Goal: Information Seeking & Learning: Learn about a topic

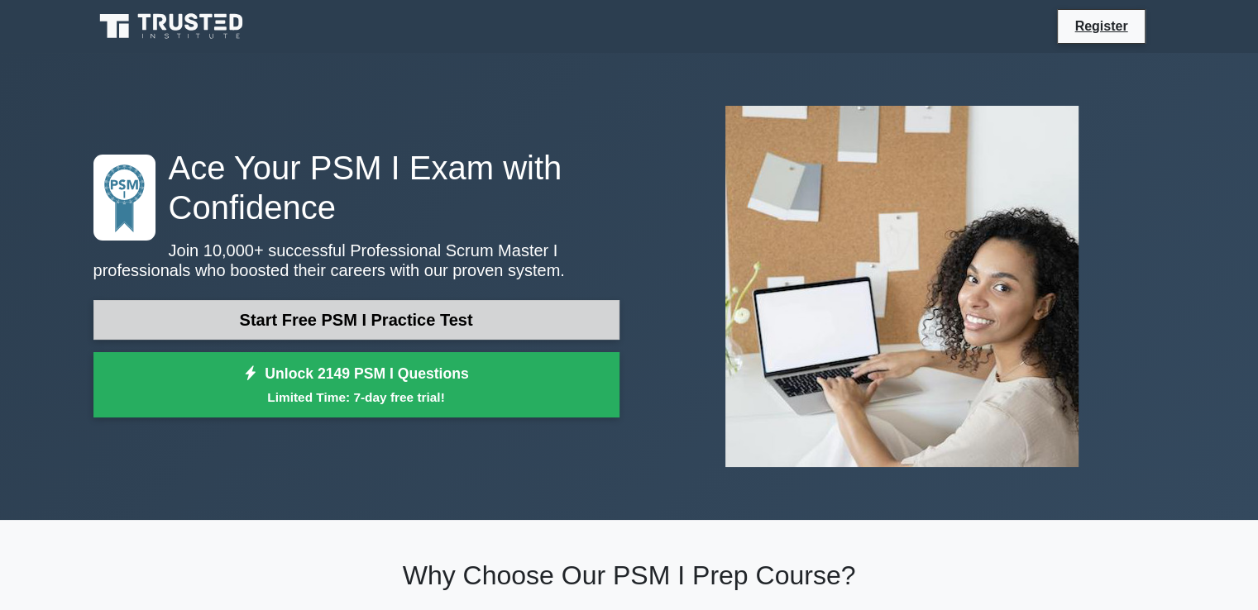
click at [464, 328] on link "Start Free PSM I Practice Test" at bounding box center [356, 320] width 526 height 40
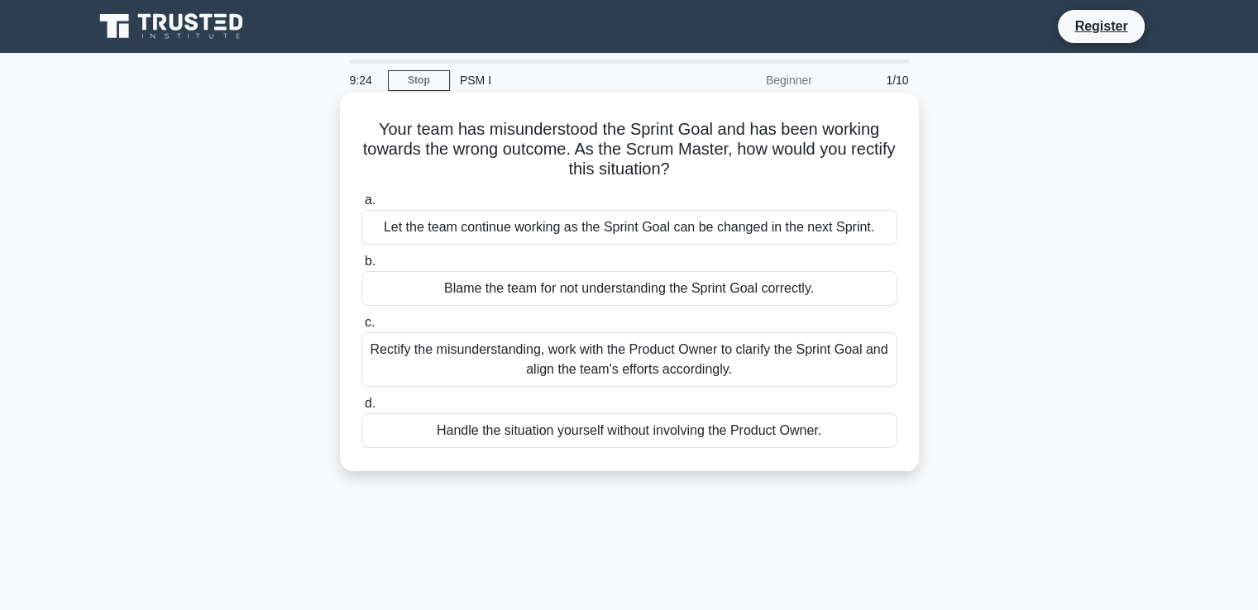
drag, startPoint x: 650, startPoint y: 355, endPoint x: 536, endPoint y: 347, distance: 114.4
click at [536, 347] on div "Rectify the misunderstanding, work with the Product Owner to clarify the Sprint…" at bounding box center [629, 359] width 536 height 55
click at [374, 328] on label "c. Rectify the misunderstanding, work with the Product Owner to clarify the Spr…" at bounding box center [629, 350] width 536 height 74
click at [361, 328] on input "c. Rectify the misunderstanding, work with the Product Owner to clarify the Spr…" at bounding box center [361, 323] width 0 height 11
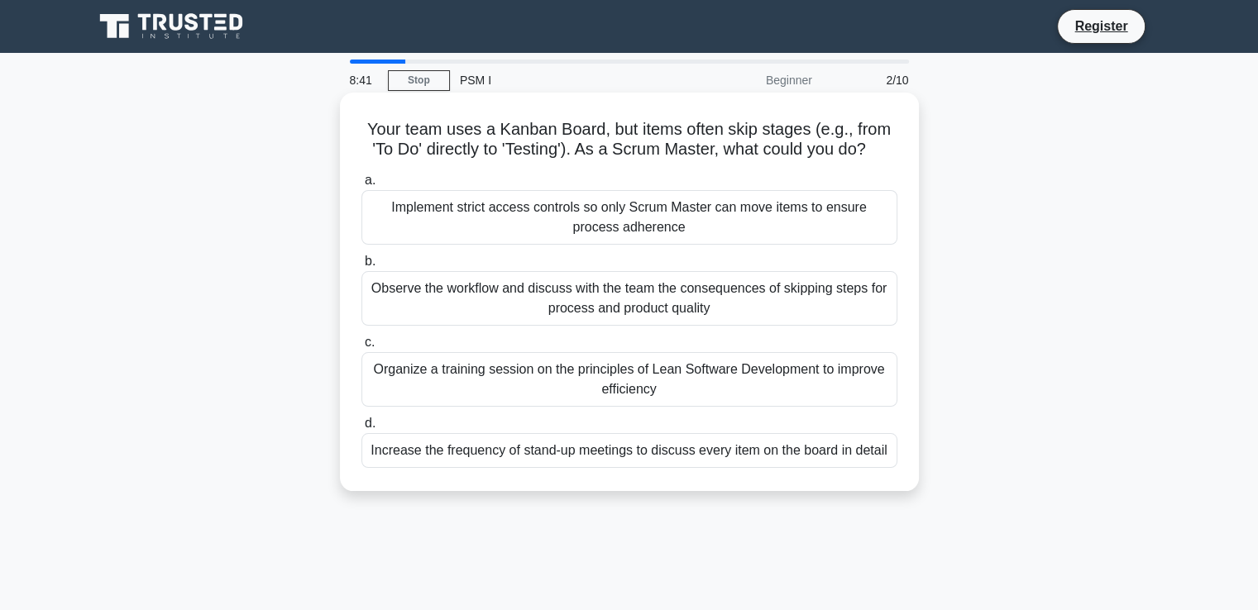
click at [458, 374] on div "Organize a training session on the principles of Lean Software Development to i…" at bounding box center [629, 379] width 536 height 55
click at [361, 348] on input "c. Organize a training session on the principles of Lean Software Development t…" at bounding box center [361, 342] width 0 height 11
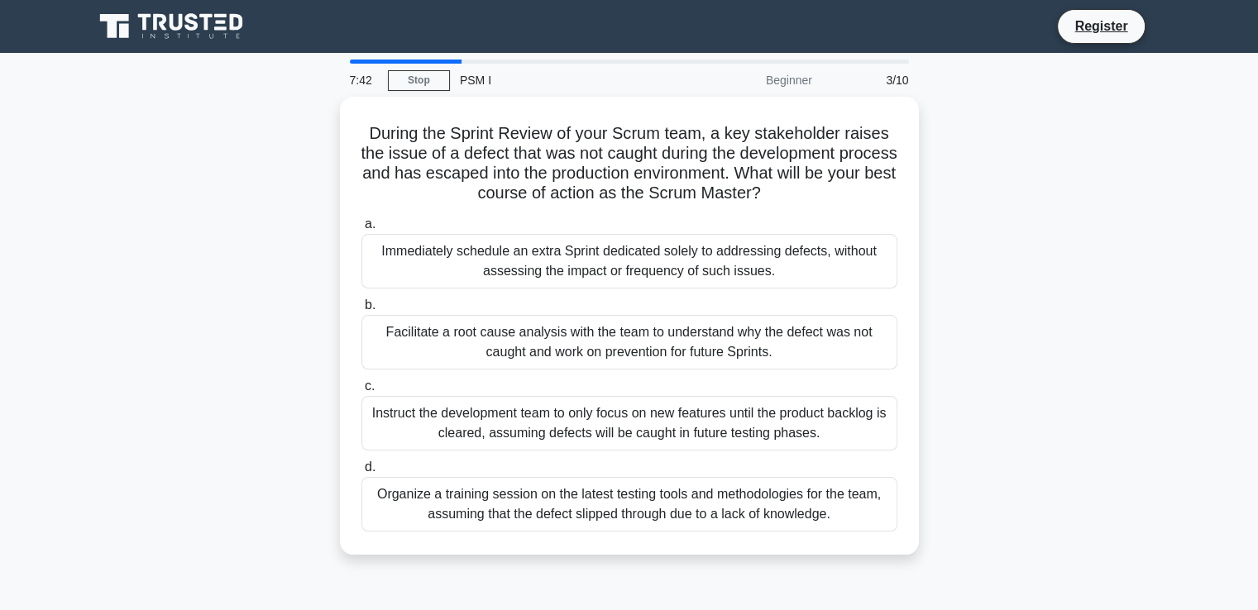
drag, startPoint x: 810, startPoint y: 189, endPoint x: 334, endPoint y: 121, distance: 480.3
click at [334, 121] on div "During the Sprint Review of your Scrum team, a key stakeholder raises the issue…" at bounding box center [630, 336] width 1092 height 478
copy h5 "During the Sprint Review of your Scrum team, a key stakeholder raises the issue…"
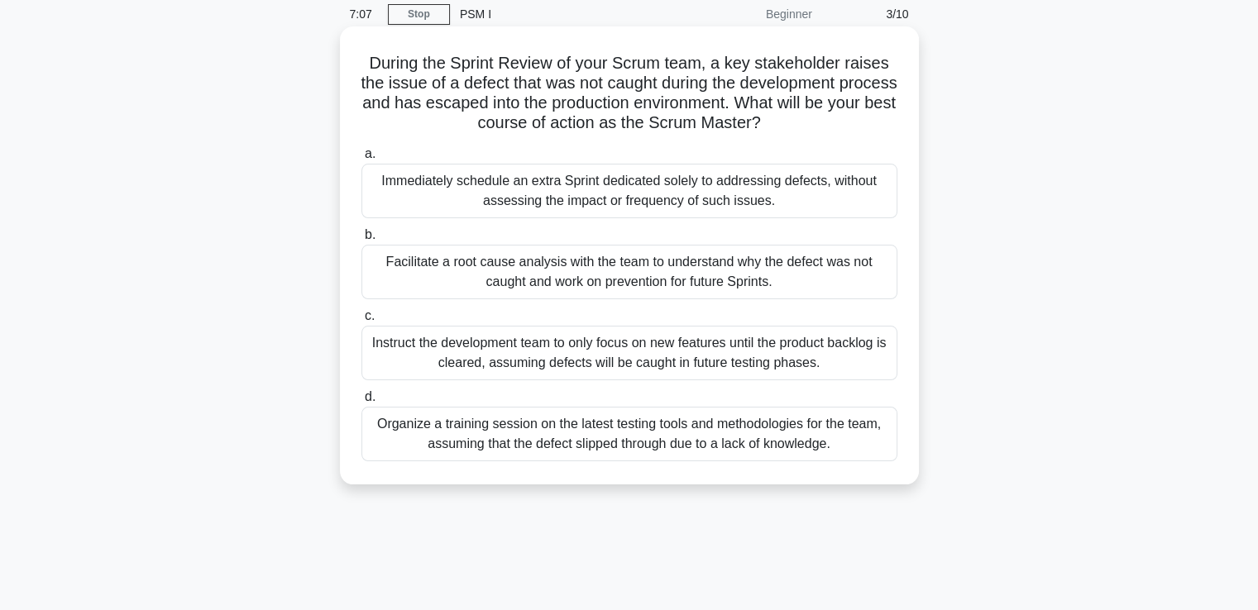
scroll to position [68, 0]
click at [440, 255] on div "Facilitate a root cause analysis with the team to understand why the defect was…" at bounding box center [629, 270] width 536 height 55
click at [361, 239] on input "b. Facilitate a root cause analysis with the team to understand why the defect …" at bounding box center [361, 233] width 0 height 11
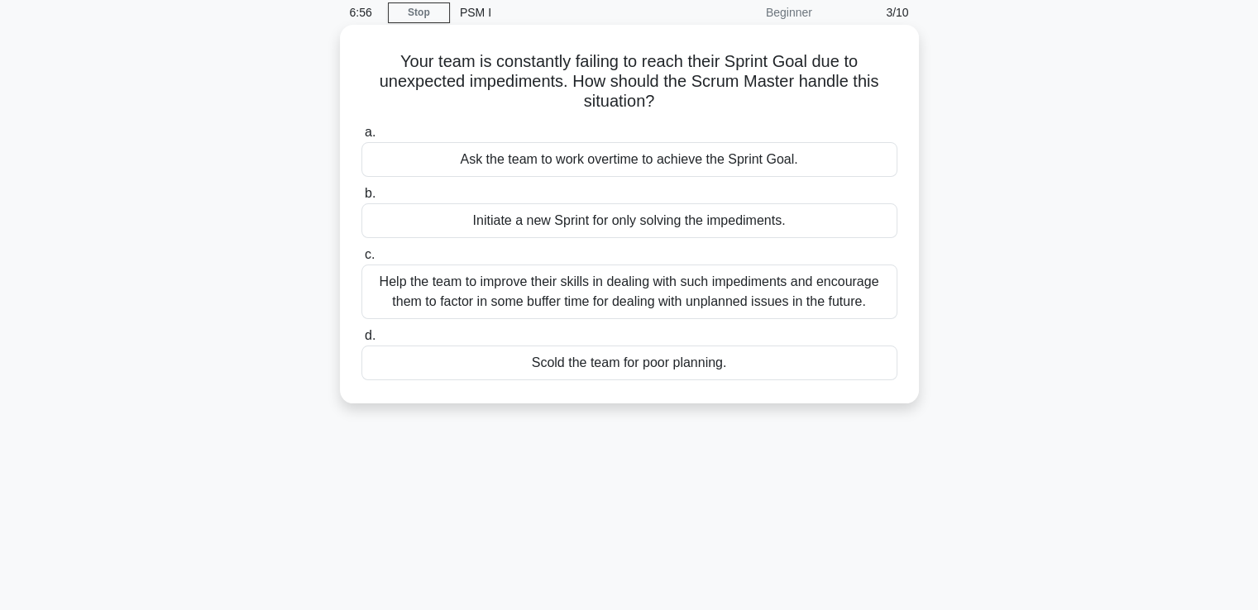
scroll to position [0, 0]
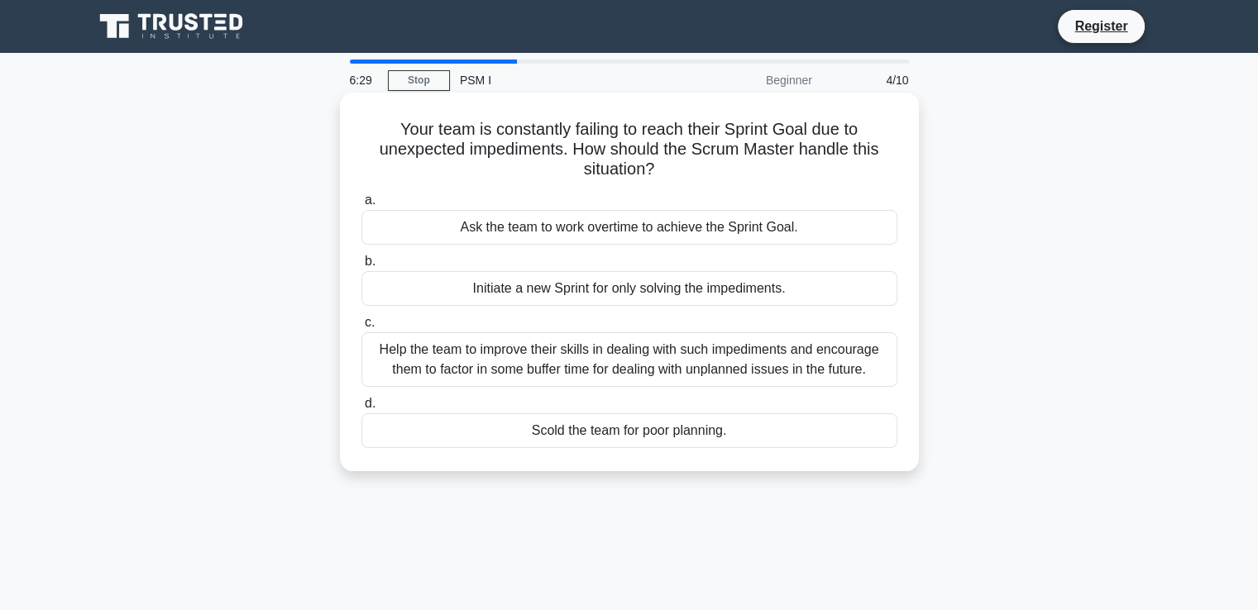
click at [563, 350] on div "Help the team to improve their skills in dealing with such impediments and enco…" at bounding box center [629, 359] width 536 height 55
click at [361, 328] on input "c. Help the team to improve their skills in dealing with such impediments and e…" at bounding box center [361, 323] width 0 height 11
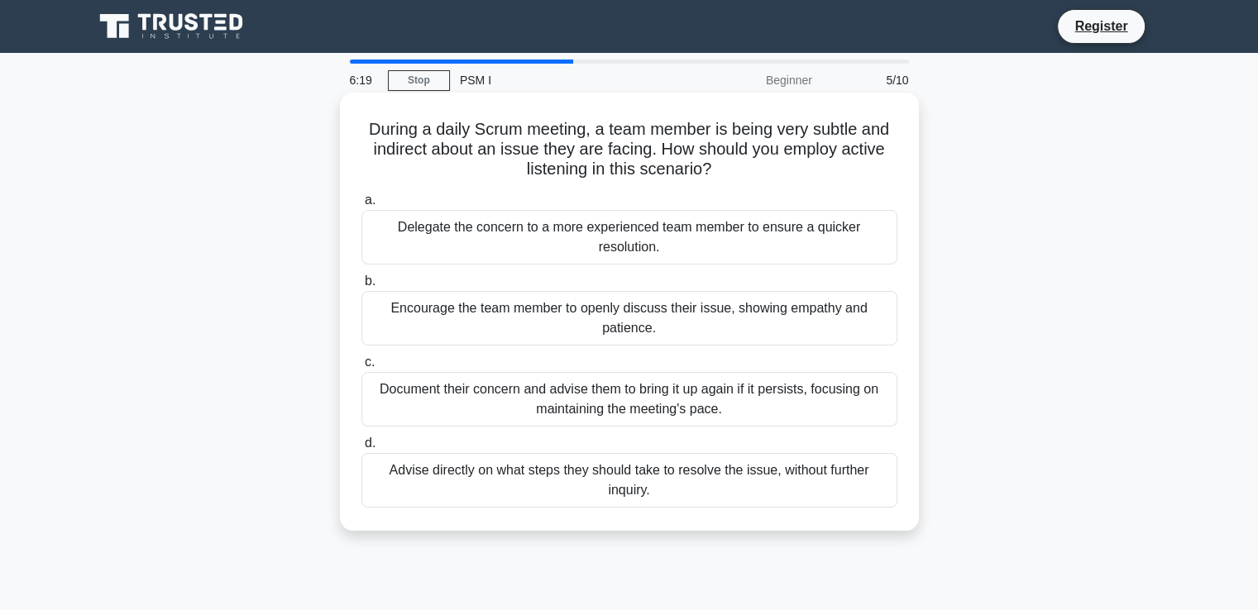
drag, startPoint x: 741, startPoint y: 170, endPoint x: 351, endPoint y: 136, distance: 390.9
click at [351, 136] on div "During a daily Scrum meeting, a team member is being very subtle and indirect a…" at bounding box center [630, 311] width 566 height 425
copy h5 "During a daily Scrum meeting, a team member is being very subtle and indirect a…"
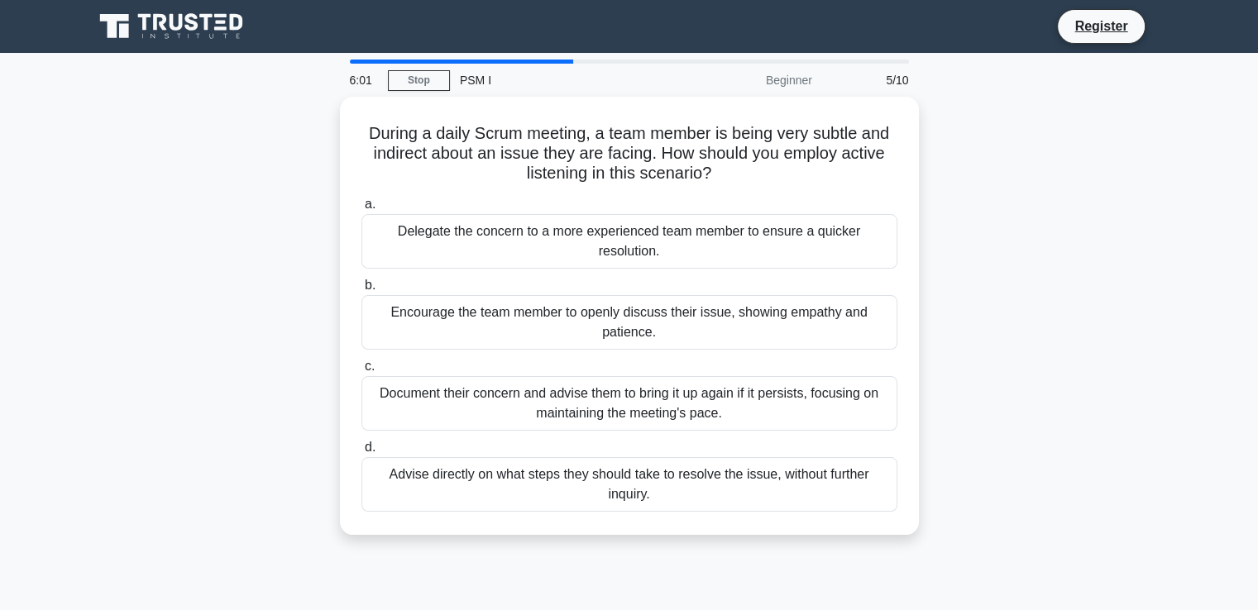
click at [951, 211] on div "During a daily Scrum meeting, a team member is being very subtle and indirect a…" at bounding box center [630, 326] width 1092 height 458
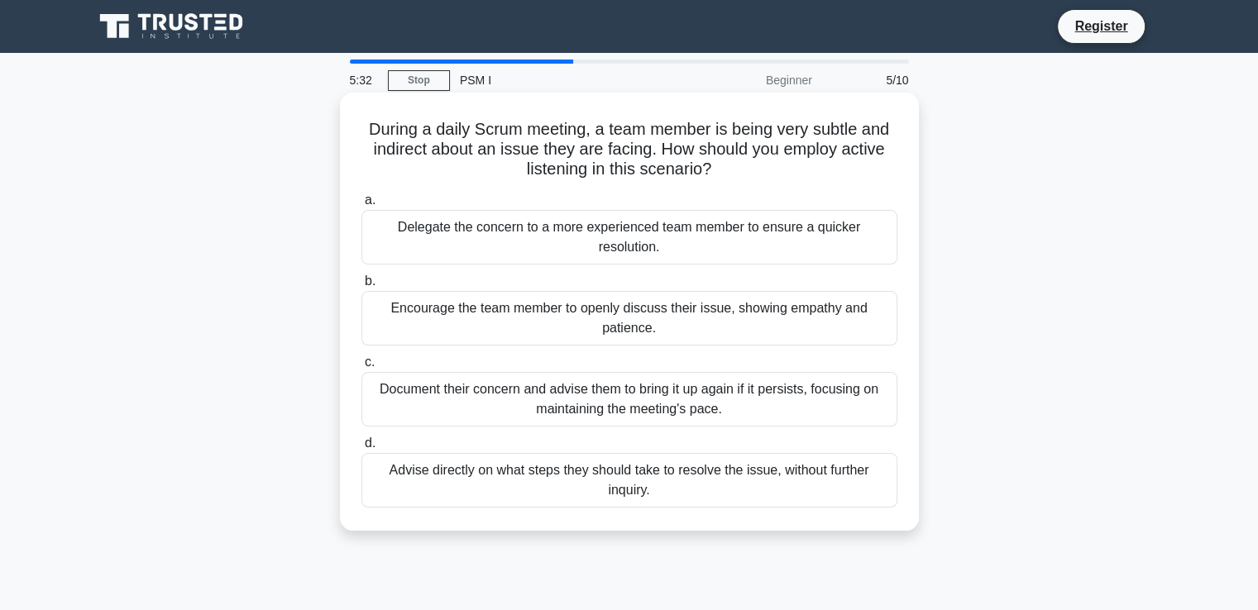
click at [438, 314] on div "Encourage the team member to openly discuss their issue, showing empathy and pa…" at bounding box center [629, 318] width 536 height 55
click at [361, 287] on input "b. Encourage the team member to openly discuss their issue, showing empathy and…" at bounding box center [361, 281] width 0 height 11
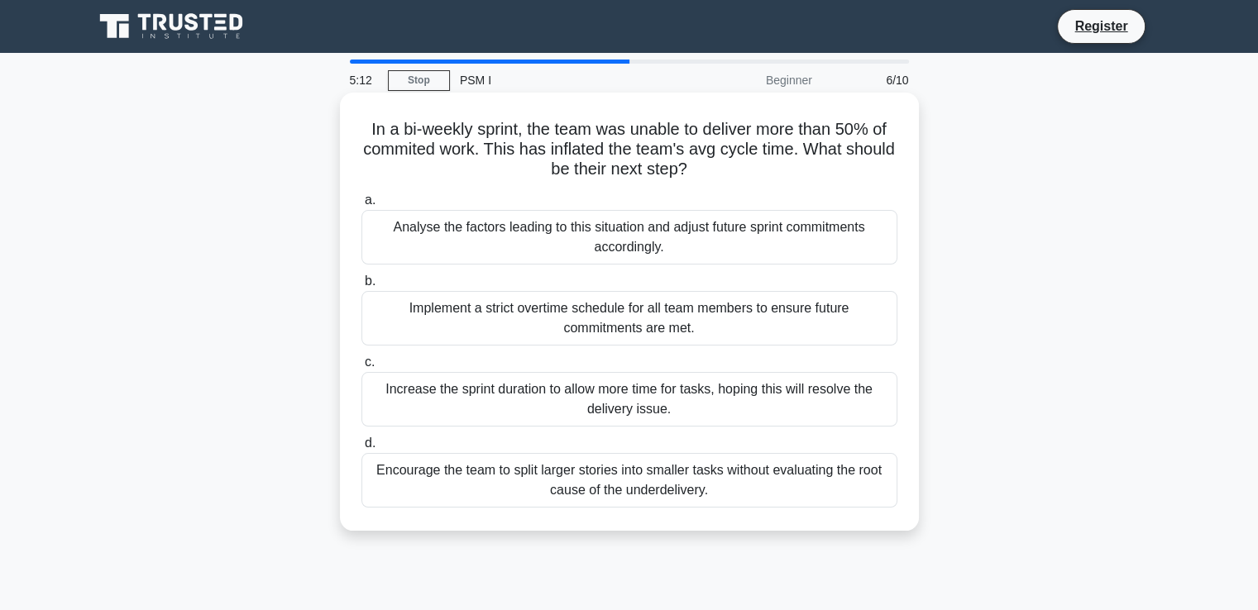
drag, startPoint x: 733, startPoint y: 175, endPoint x: 363, endPoint y: 125, distance: 373.0
click at [363, 125] on h5 "In a bi-weekly sprint, the team was unable to deliver more than 50% of commited…" at bounding box center [629, 149] width 539 height 61
copy h5 "In a bi-weekly sprint, the team was unable to deliver more than 50% of commited…"
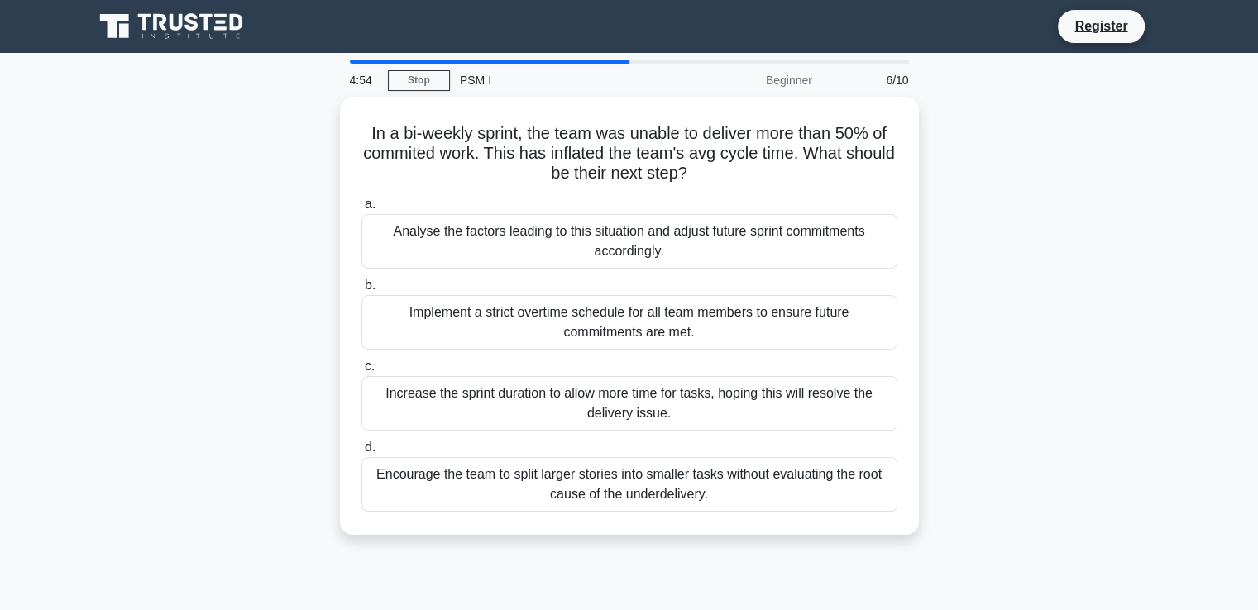
click at [1003, 328] on div "In a bi-weekly sprint, the team was unable to deliver more than 50% of commited…" at bounding box center [630, 326] width 1092 height 458
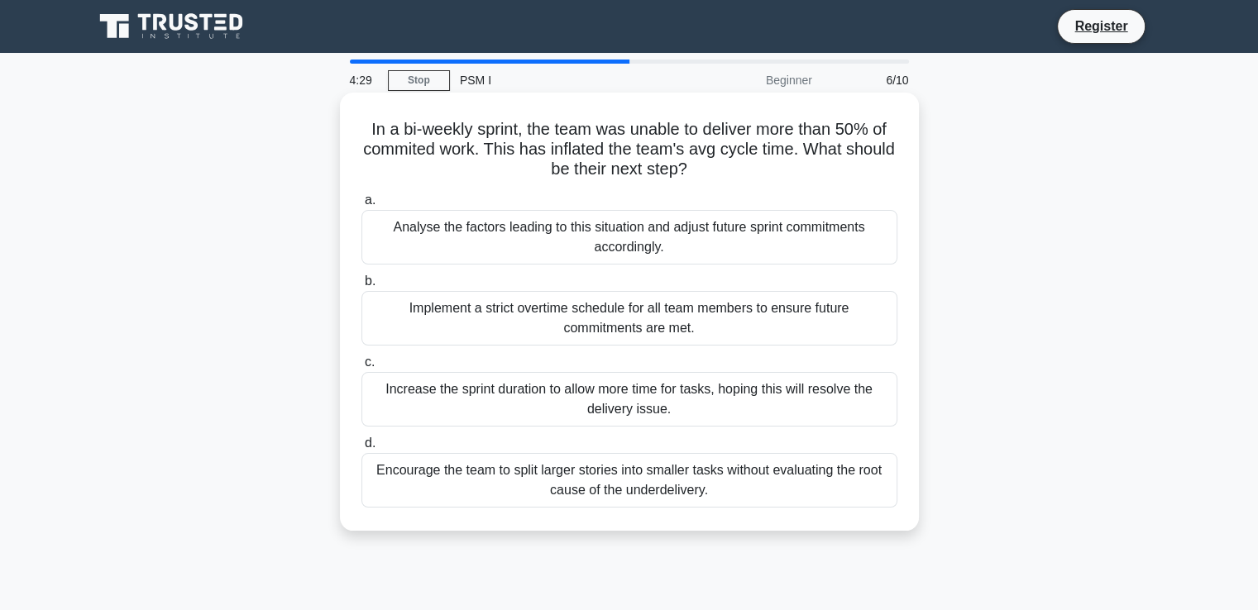
click at [552, 229] on div "Analyse the factors leading to this situation and adjust future sprint commitme…" at bounding box center [629, 237] width 536 height 55
click at [361, 206] on input "a. Analyse the factors leading to this situation and adjust future sprint commi…" at bounding box center [361, 200] width 0 height 11
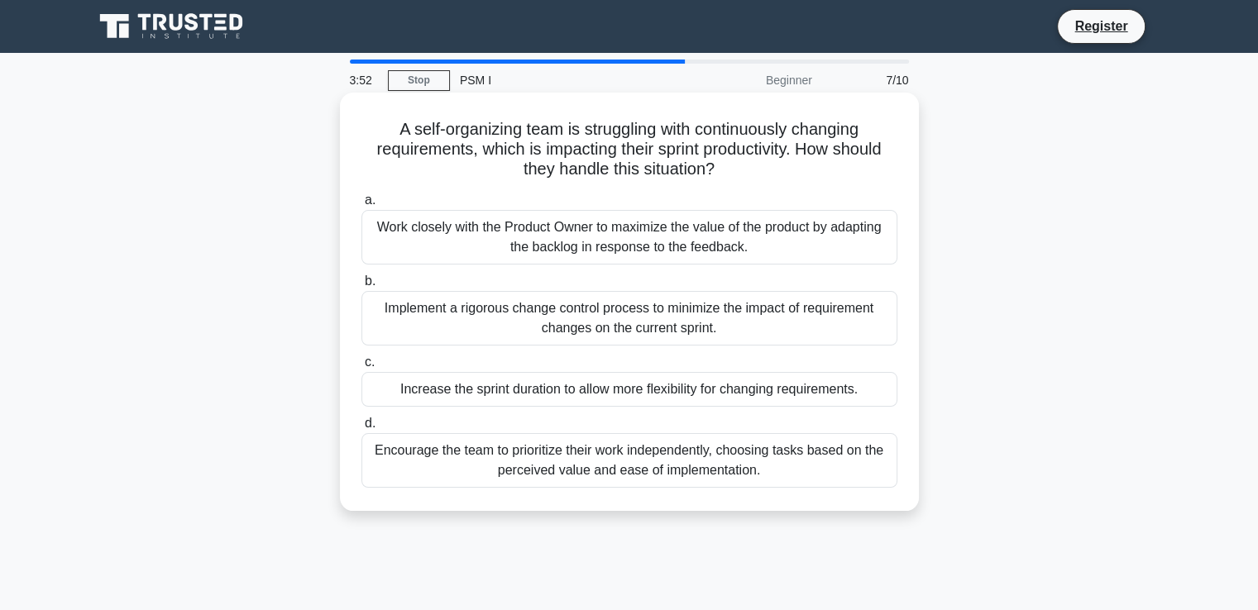
click at [552, 229] on div "Work closely with the Product Owner to maximize the value of the product by ada…" at bounding box center [629, 237] width 536 height 55
click at [361, 206] on input "a. Work closely with the Product Owner to maximize the value of the product by …" at bounding box center [361, 200] width 0 height 11
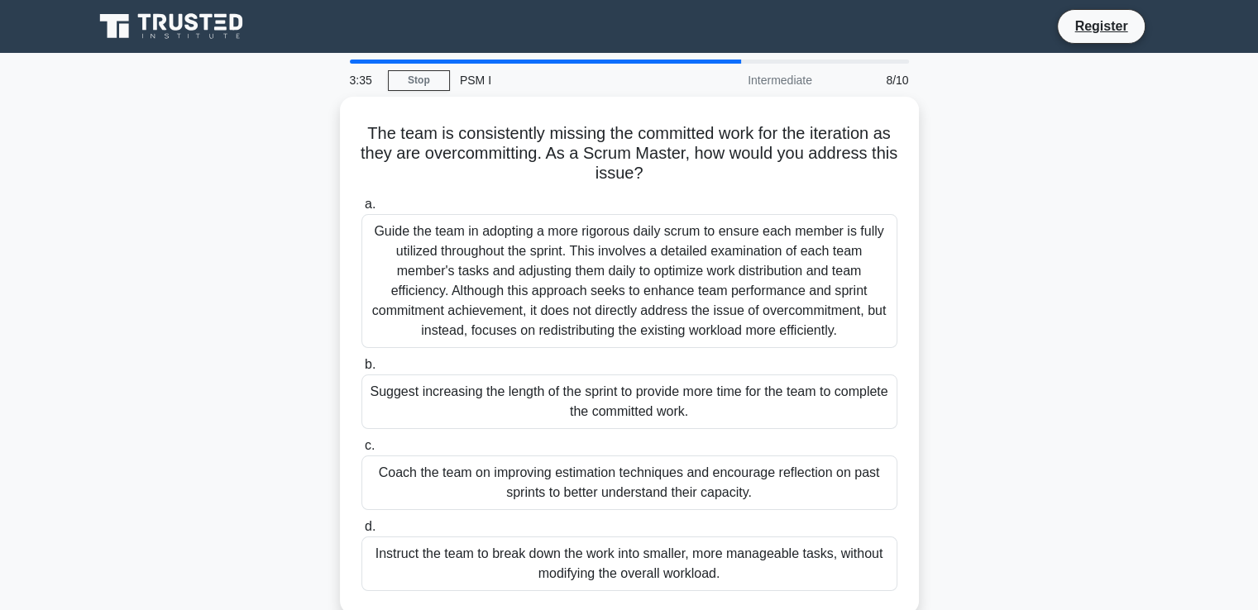
drag, startPoint x: 681, startPoint y: 173, endPoint x: 327, endPoint y: 123, distance: 358.2
click at [363, 123] on h5 "The team is consistently missing the committed work for the iteration as they a…" at bounding box center [629, 153] width 539 height 61
copy h5 "The team is consistently missing the committed work for the iteration as they a…"
click at [996, 274] on div "The team is consistently missing the committed work for the iteration as they a…" at bounding box center [630, 366] width 1092 height 538
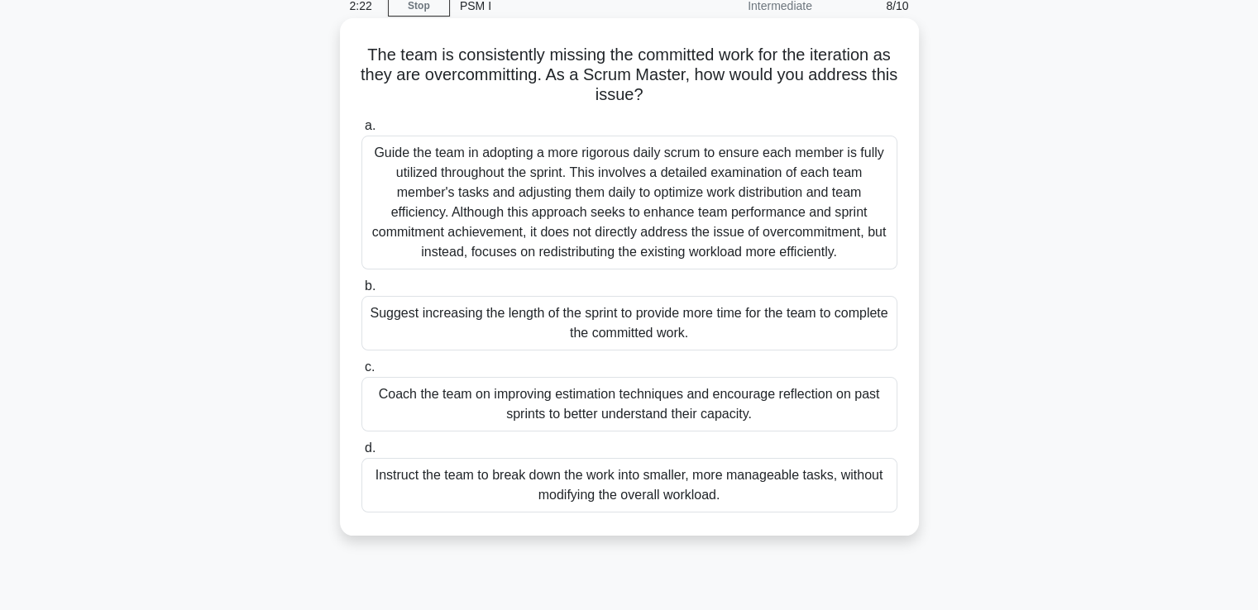
scroll to position [76, 0]
click at [633, 413] on div "Coach the team on improving estimation techniques and encourage reflection on p…" at bounding box center [629, 402] width 536 height 55
click at [361, 371] on input "c. Coach the team on improving estimation techniques and encourage reflection o…" at bounding box center [361, 366] width 0 height 11
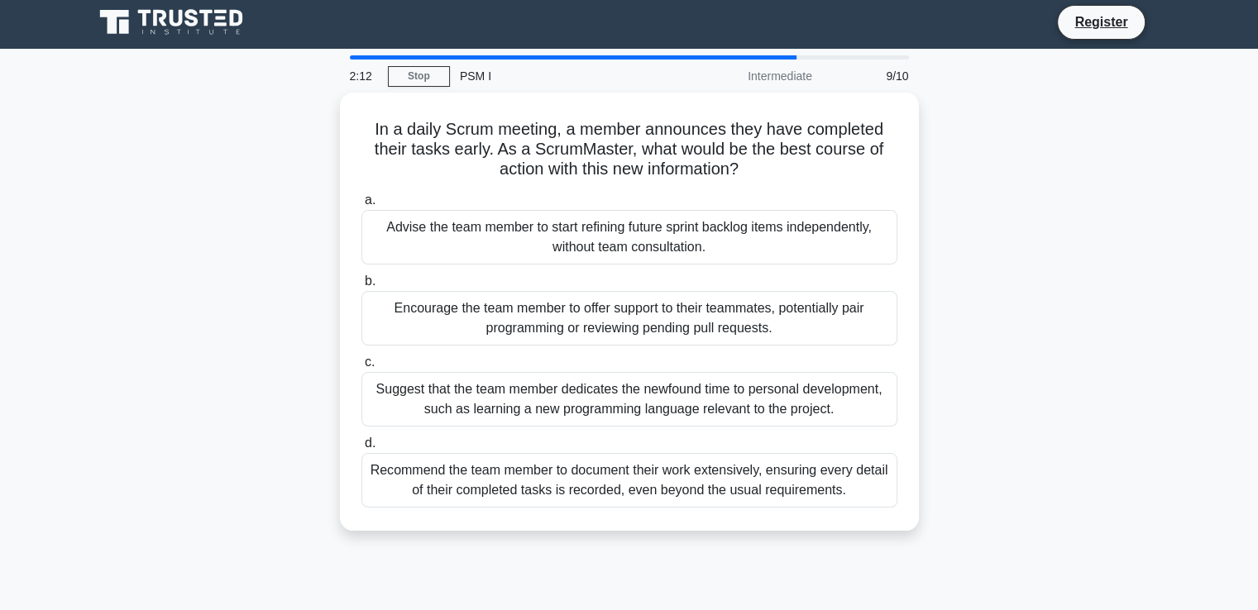
scroll to position [0, 0]
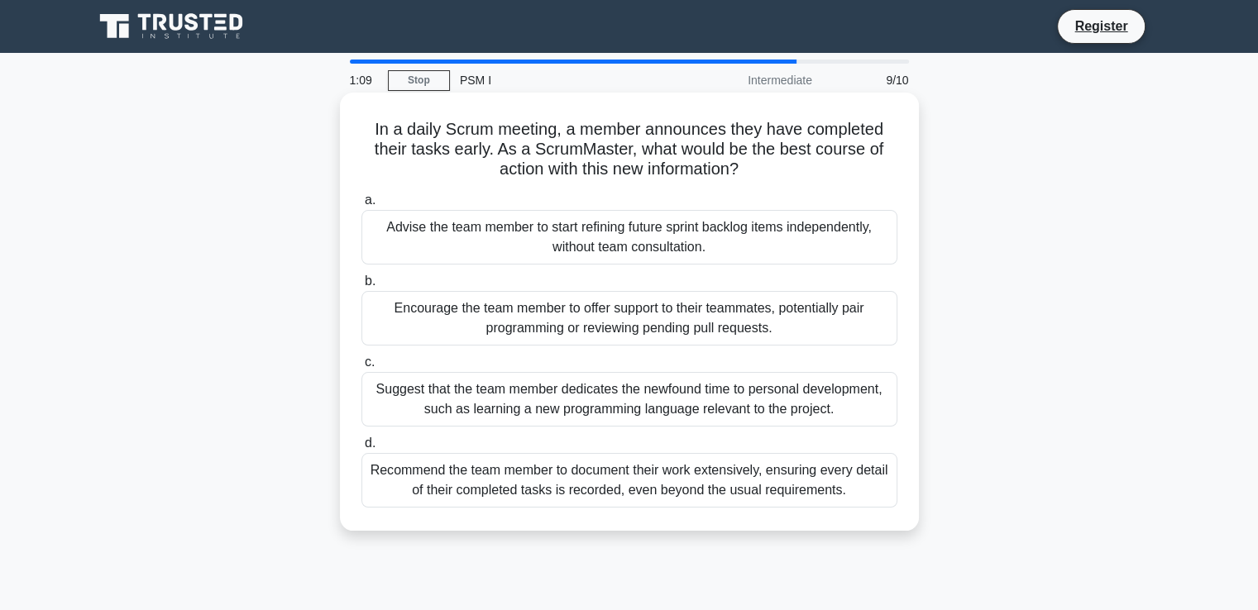
click at [666, 309] on div "Encourage the team member to offer support to their teammates, potentially pair…" at bounding box center [629, 318] width 536 height 55
click at [361, 287] on input "b. Encourage the team member to offer support to their teammates, potentially p…" at bounding box center [361, 281] width 0 height 11
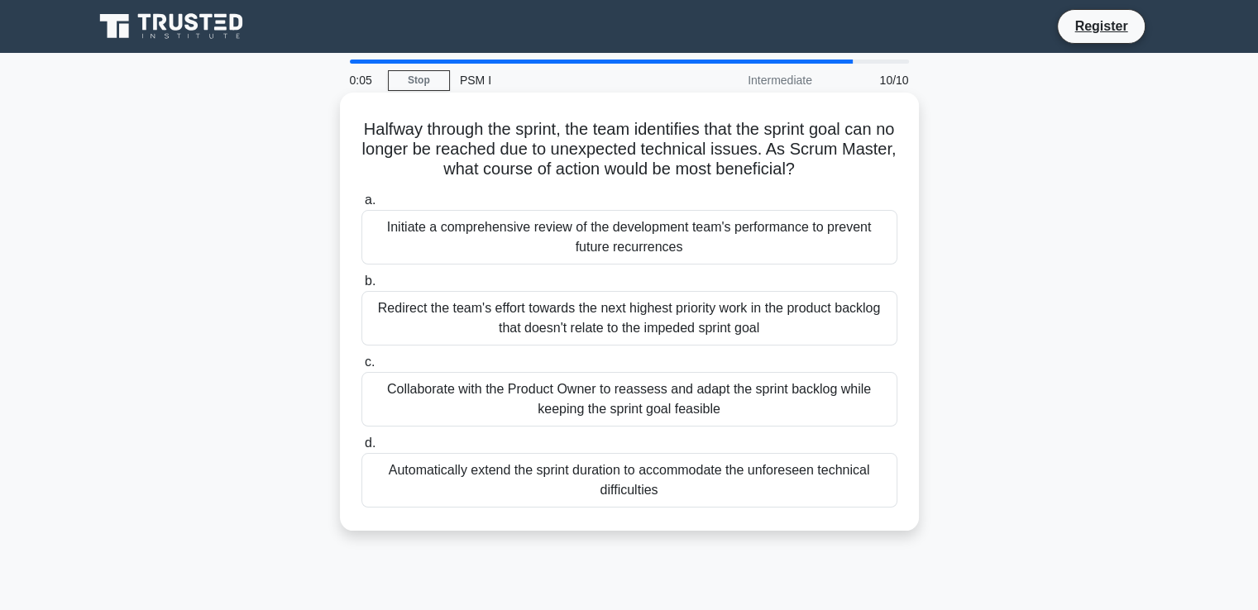
click at [753, 324] on div "Redirect the team's effort towards the next highest priority work in the produc…" at bounding box center [629, 318] width 536 height 55
click at [361, 287] on input "b. Redirect the team's effort towards the next highest priority work in the pro…" at bounding box center [361, 281] width 0 height 11
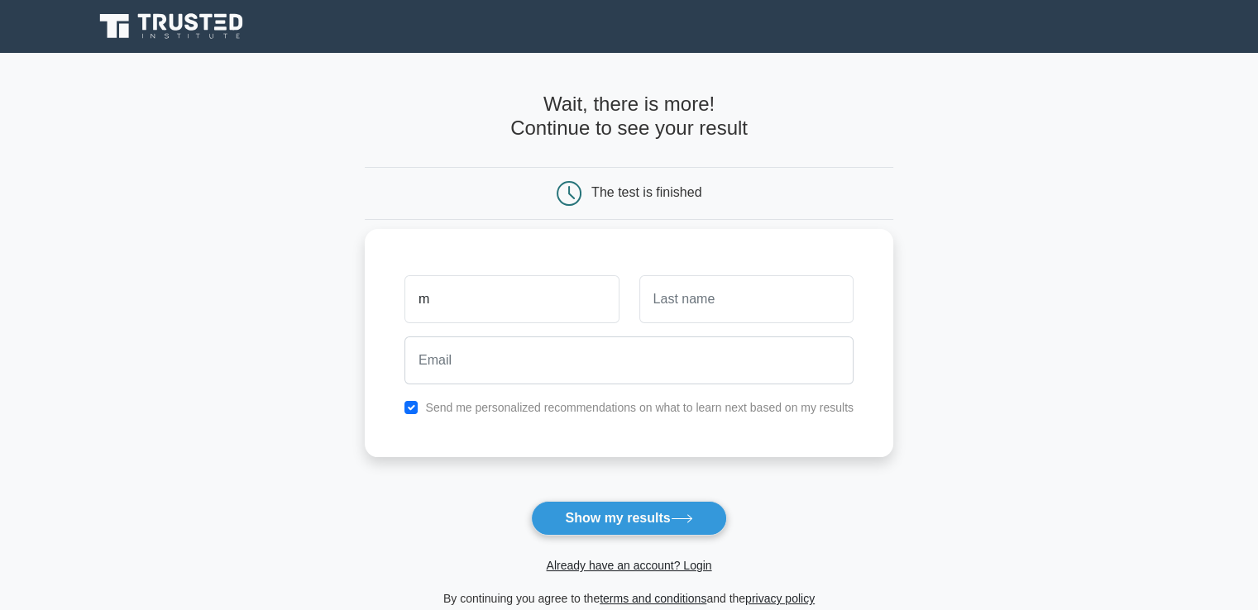
type input "Mashhour"
click at [701, 293] on input "text" at bounding box center [746, 299] width 214 height 48
type input "Darweish"
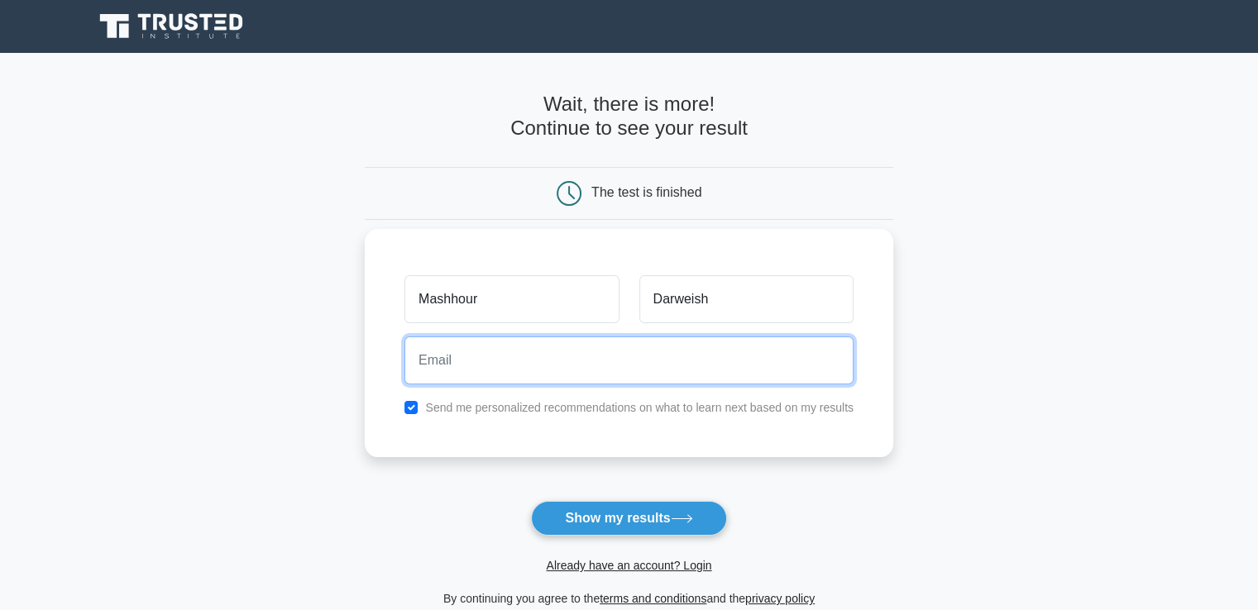
click at [680, 361] on input "email" at bounding box center [628, 361] width 449 height 48
type input "mashhourmd@gmail.com"
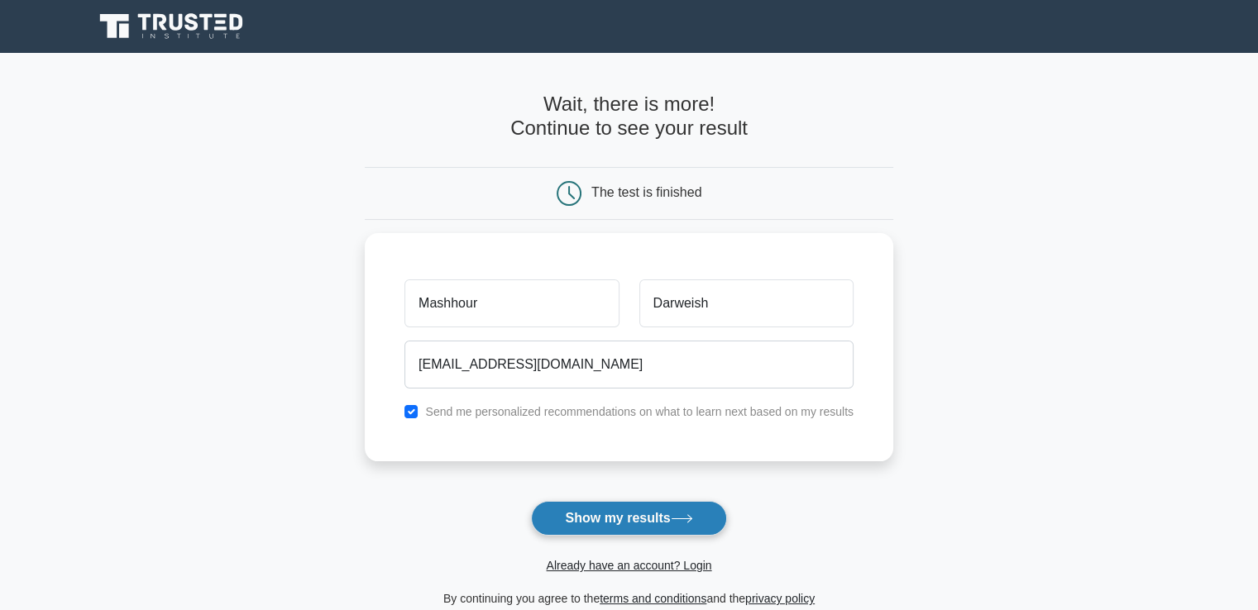
click at [554, 510] on button "Show my results" at bounding box center [628, 518] width 195 height 35
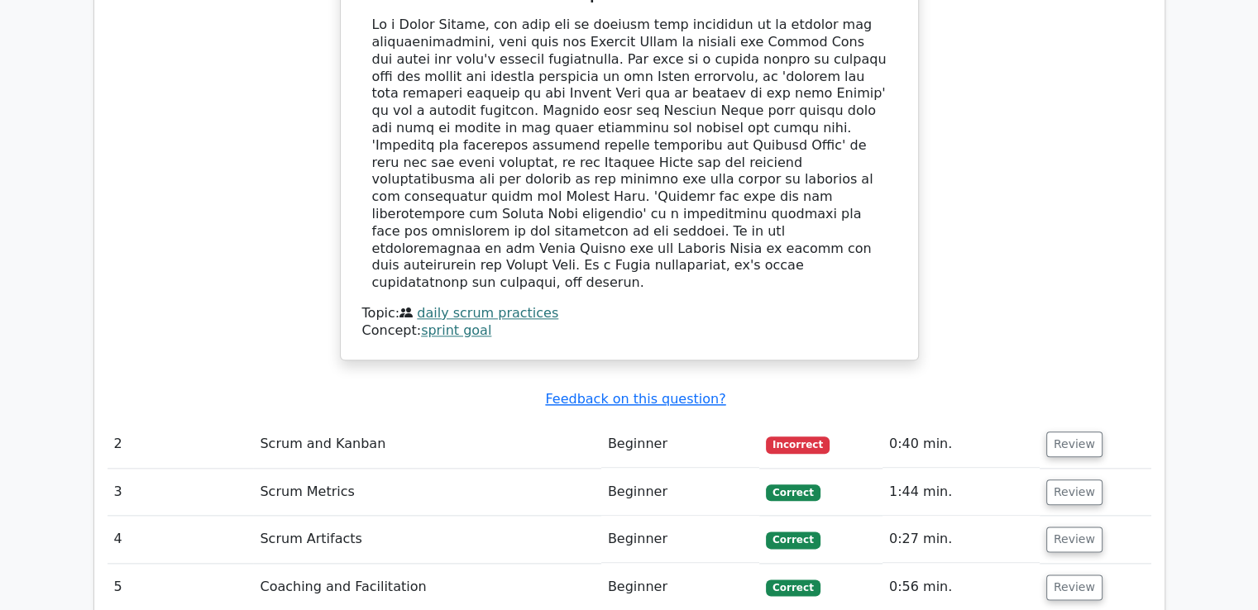
scroll to position [1856, 0]
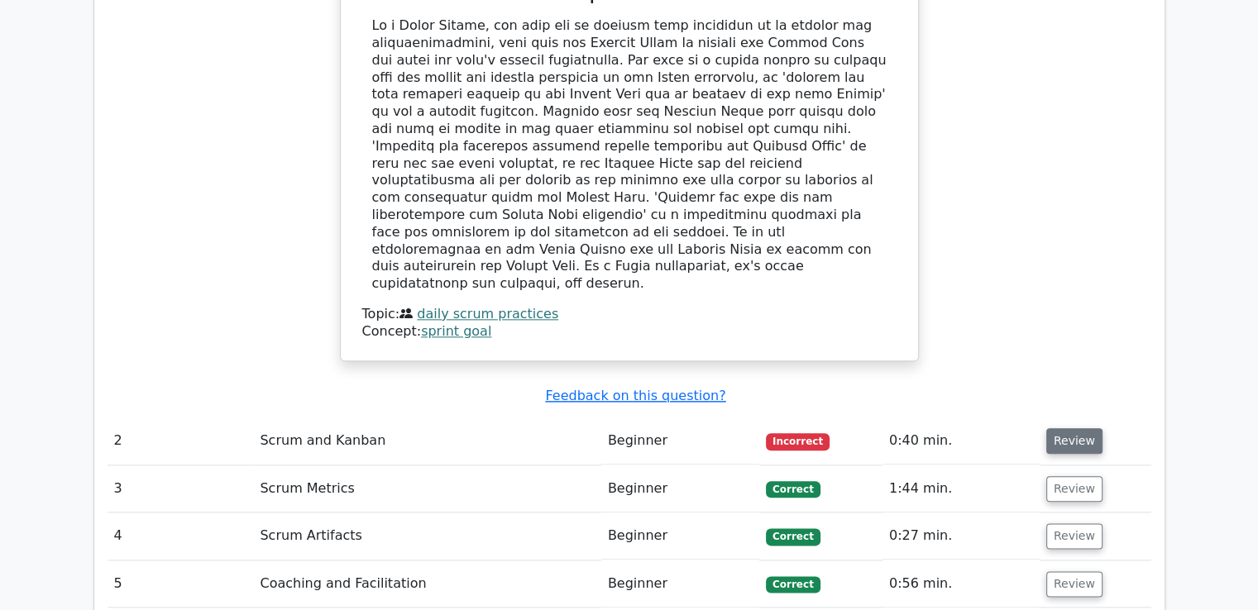
click at [1083, 428] on button "Review" at bounding box center [1074, 441] width 56 height 26
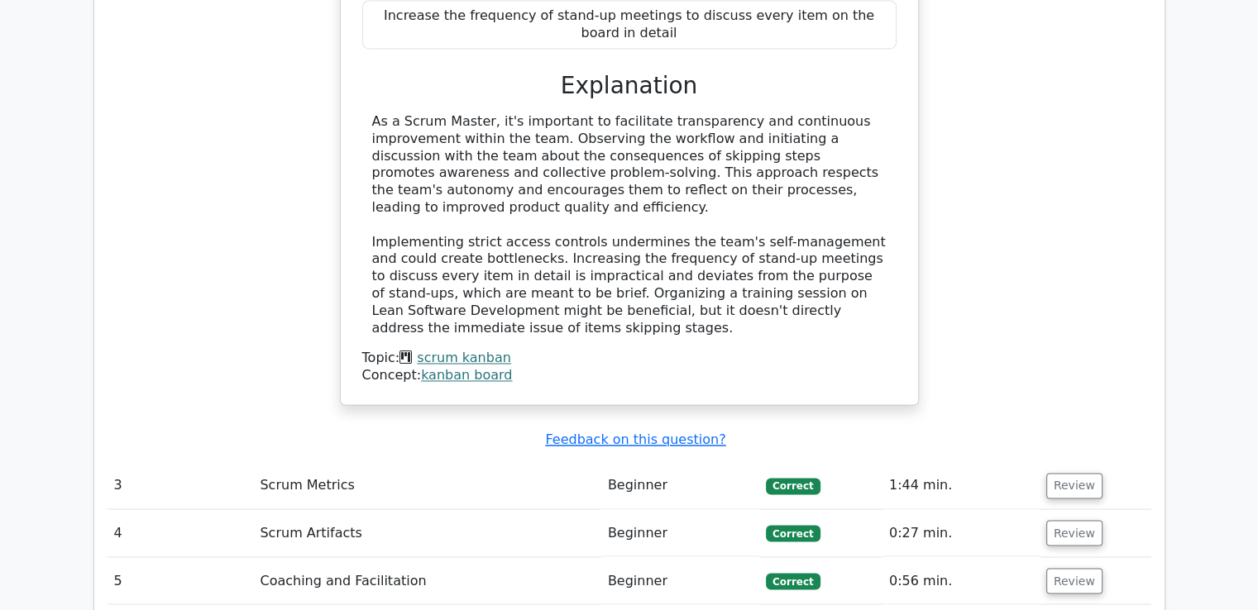
scroll to position [2669, 0]
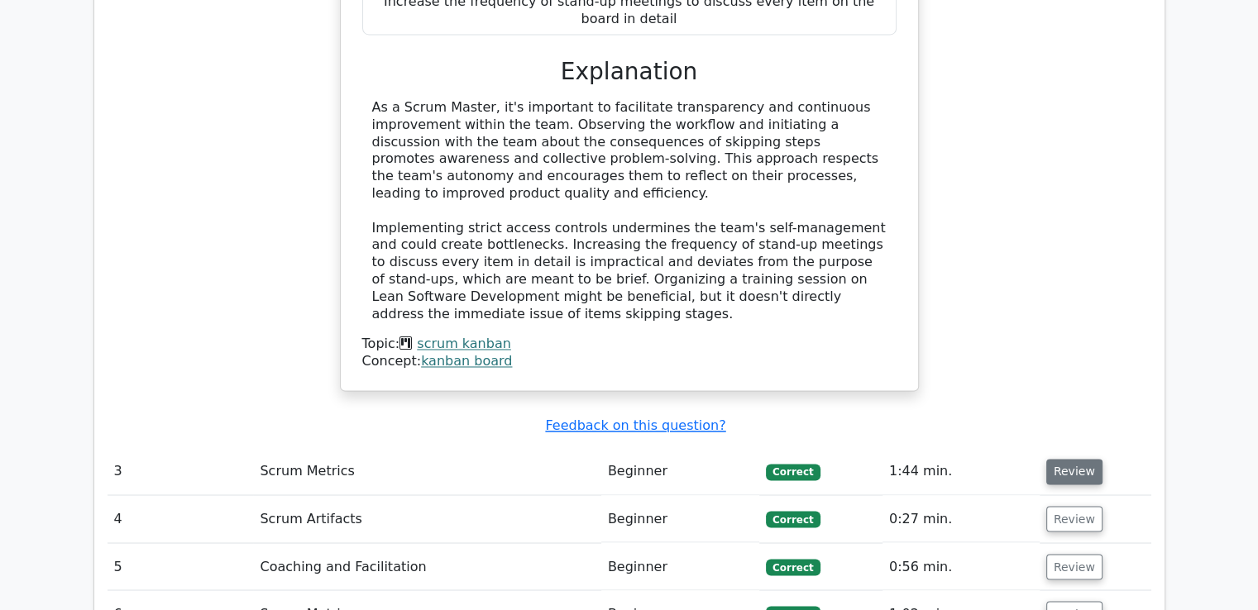
click at [1078, 459] on button "Review" at bounding box center [1074, 472] width 56 height 26
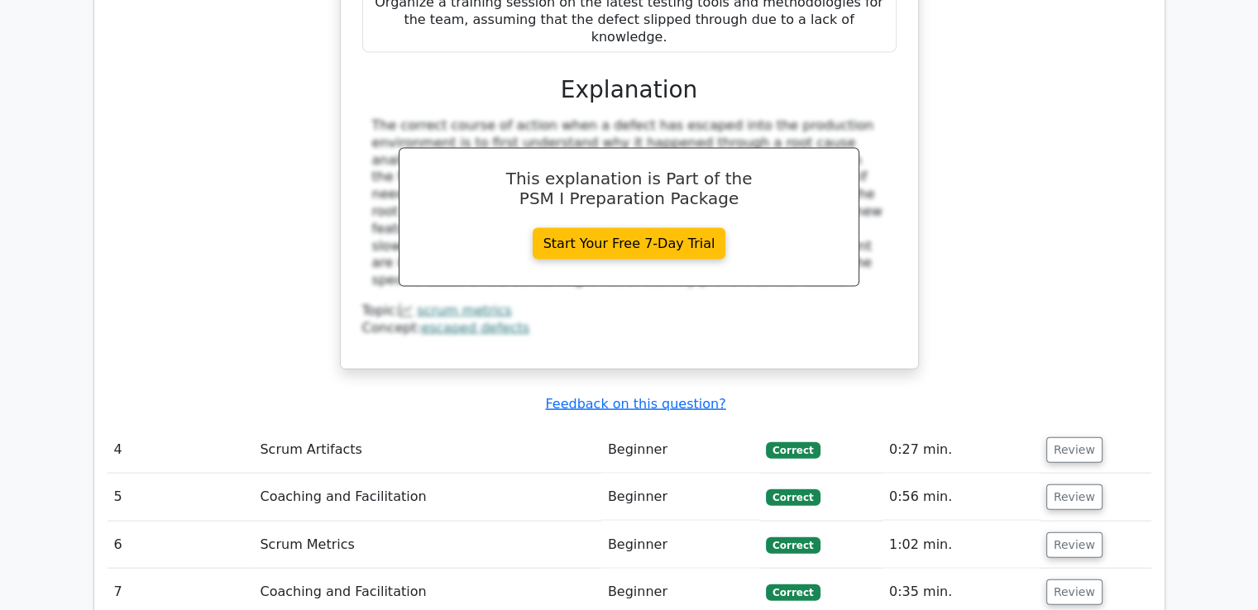
scroll to position [3569, 0]
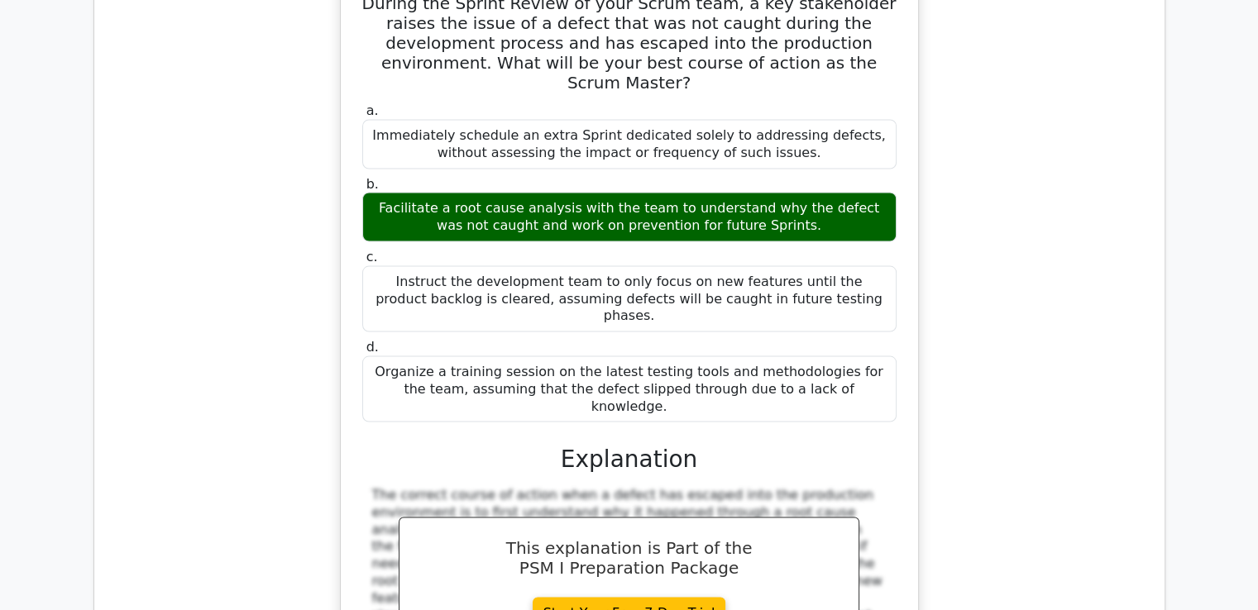
scroll to position [3651, 0]
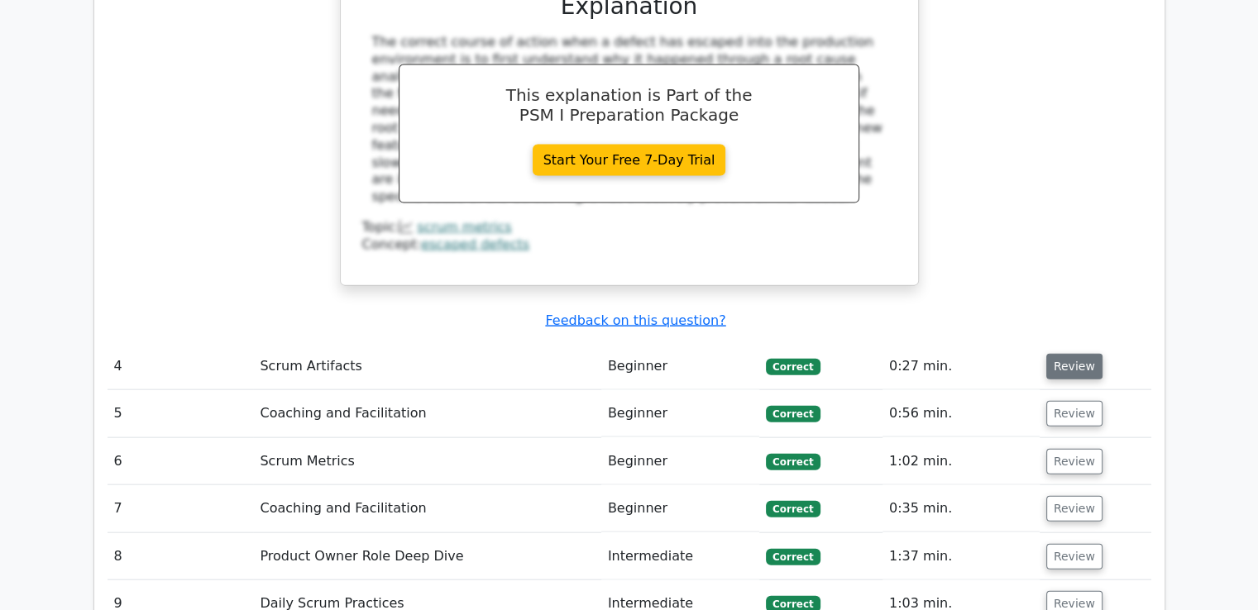
click at [1060, 354] on button "Review" at bounding box center [1074, 367] width 56 height 26
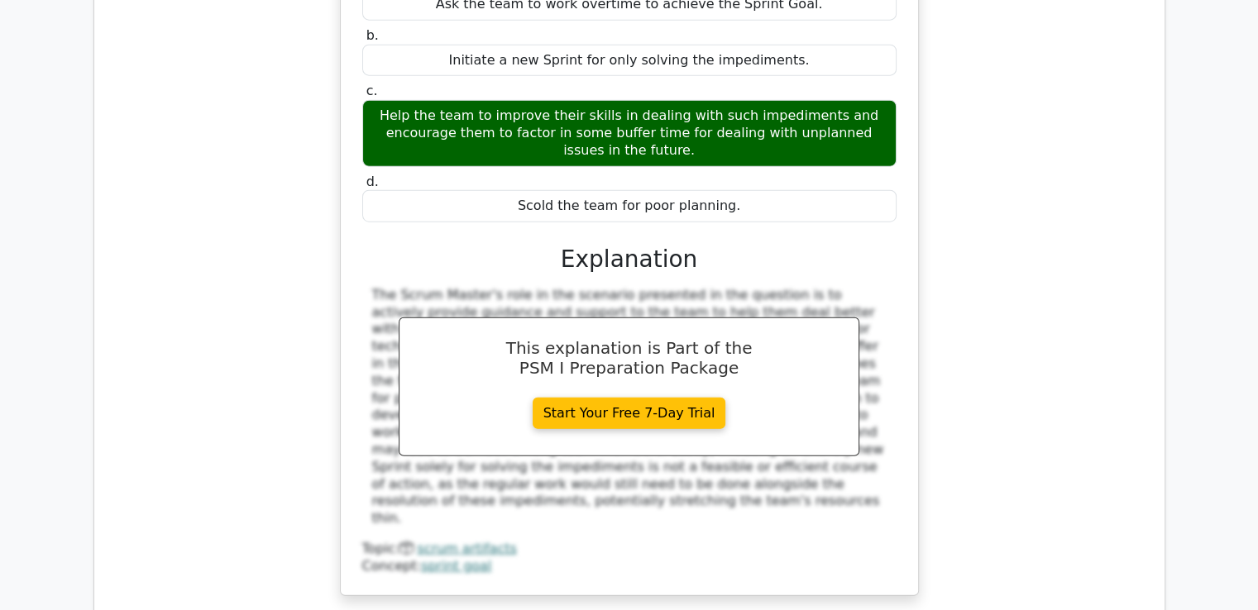
scroll to position [4357, 0]
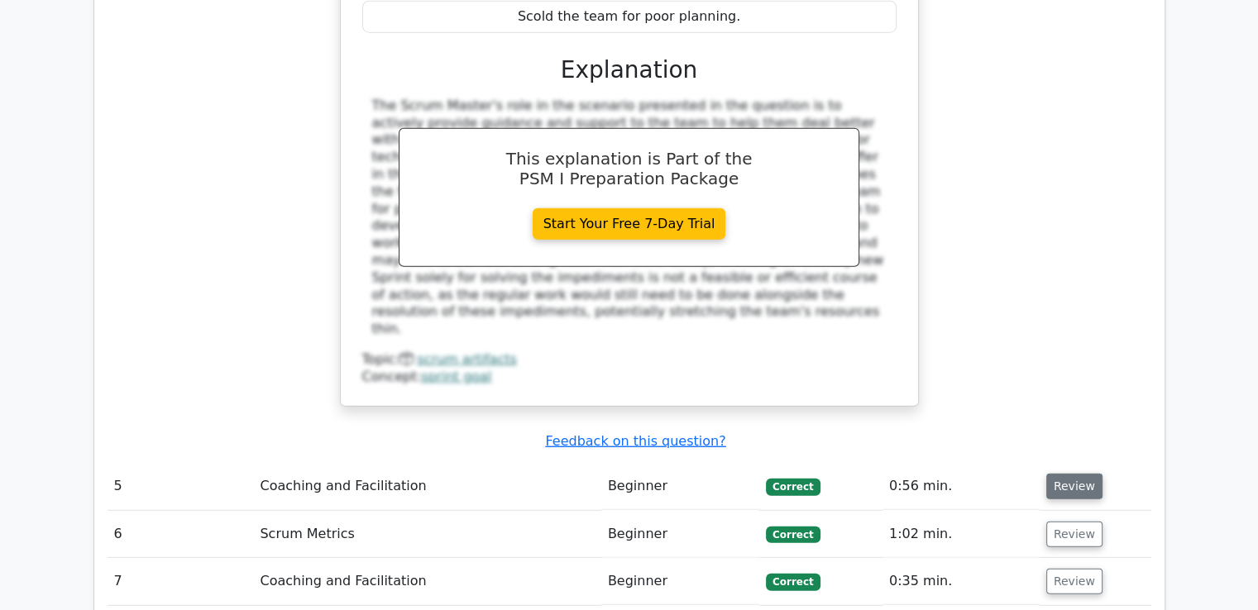
click at [1074, 474] on button "Review" at bounding box center [1074, 487] width 56 height 26
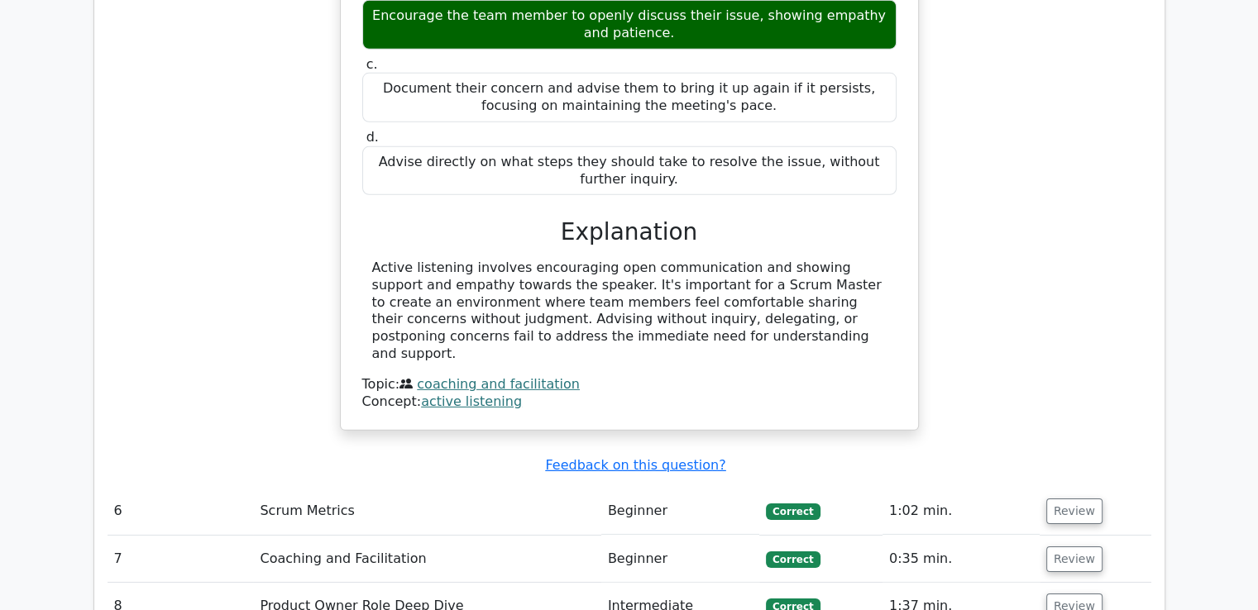
click at [1073, 499] on button "Review" at bounding box center [1074, 512] width 56 height 26
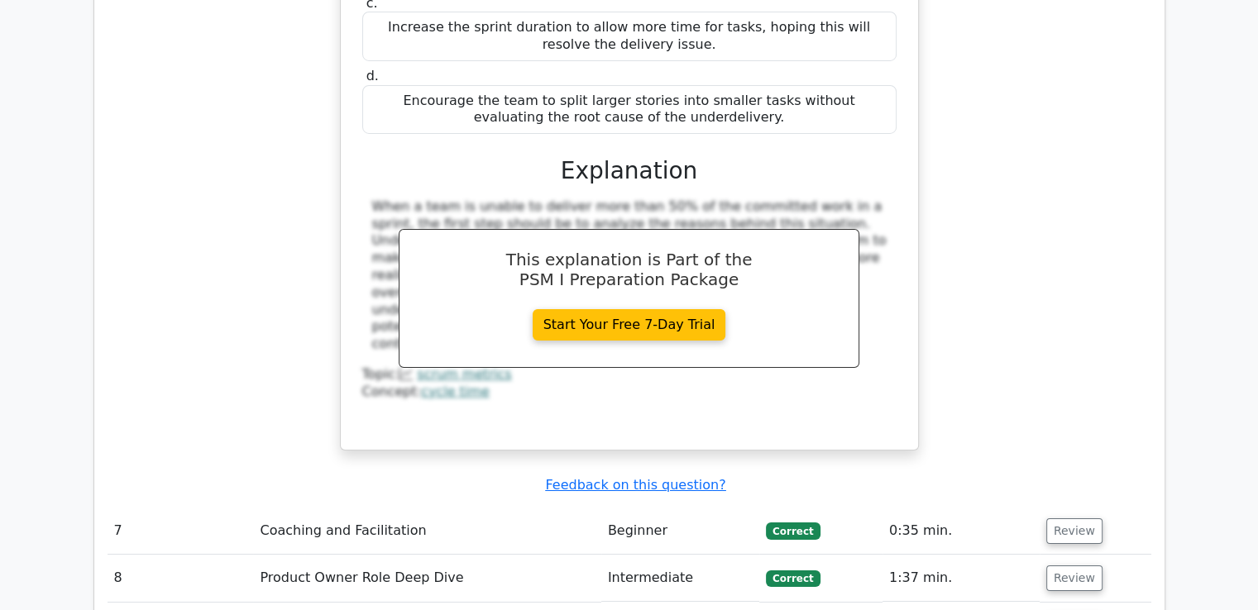
scroll to position [5883, 0]
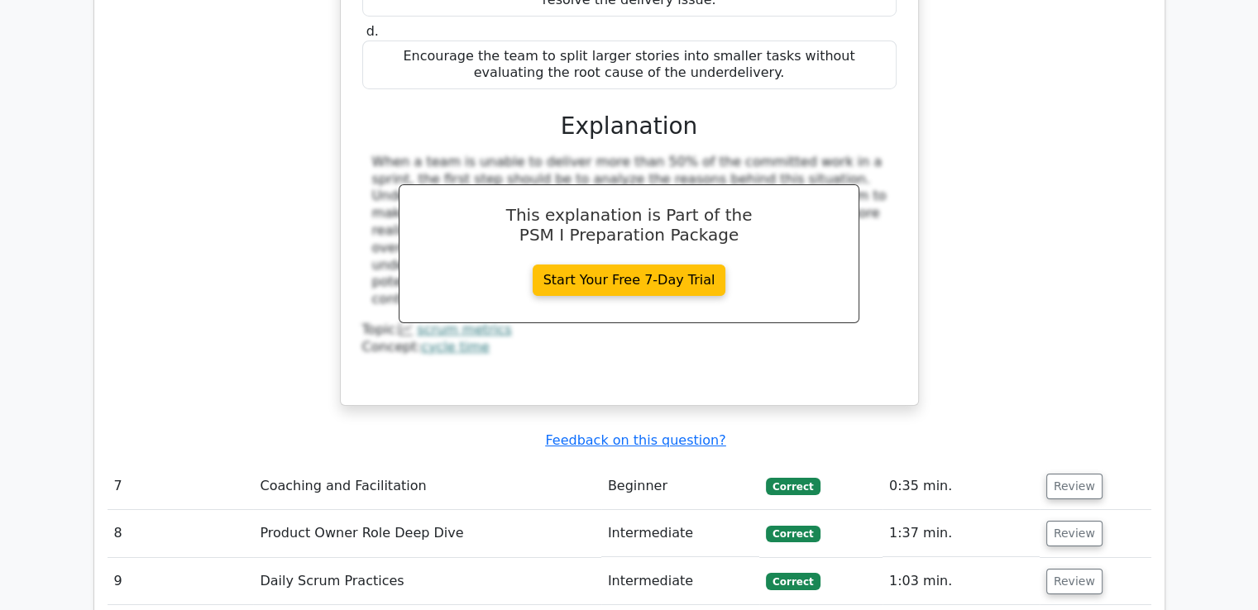
click at [1073, 463] on td "Review" at bounding box center [1096, 486] width 112 height 47
click at [1077, 474] on button "Review" at bounding box center [1074, 487] width 56 height 26
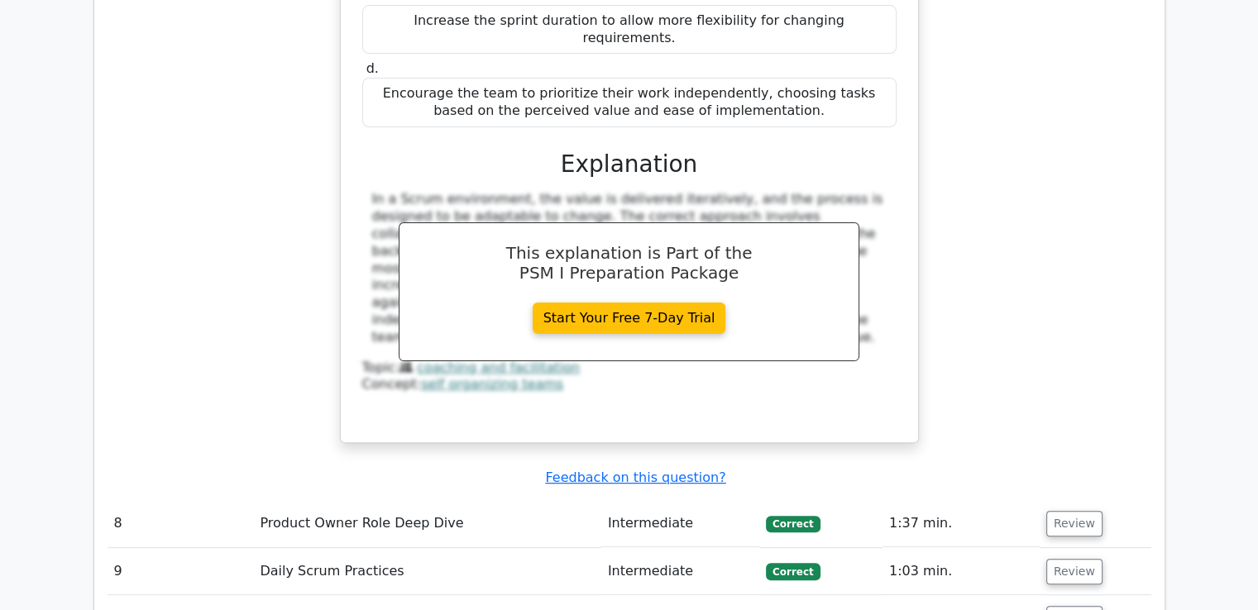
scroll to position [6651, 0]
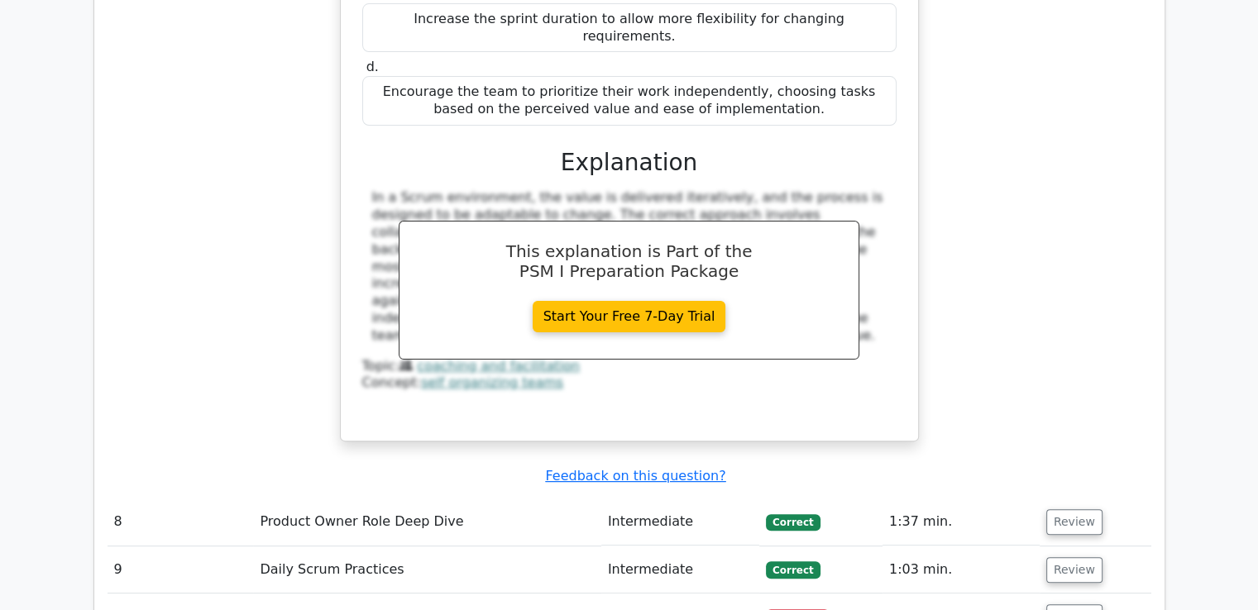
click at [1077, 509] on button "Review" at bounding box center [1074, 522] width 56 height 26
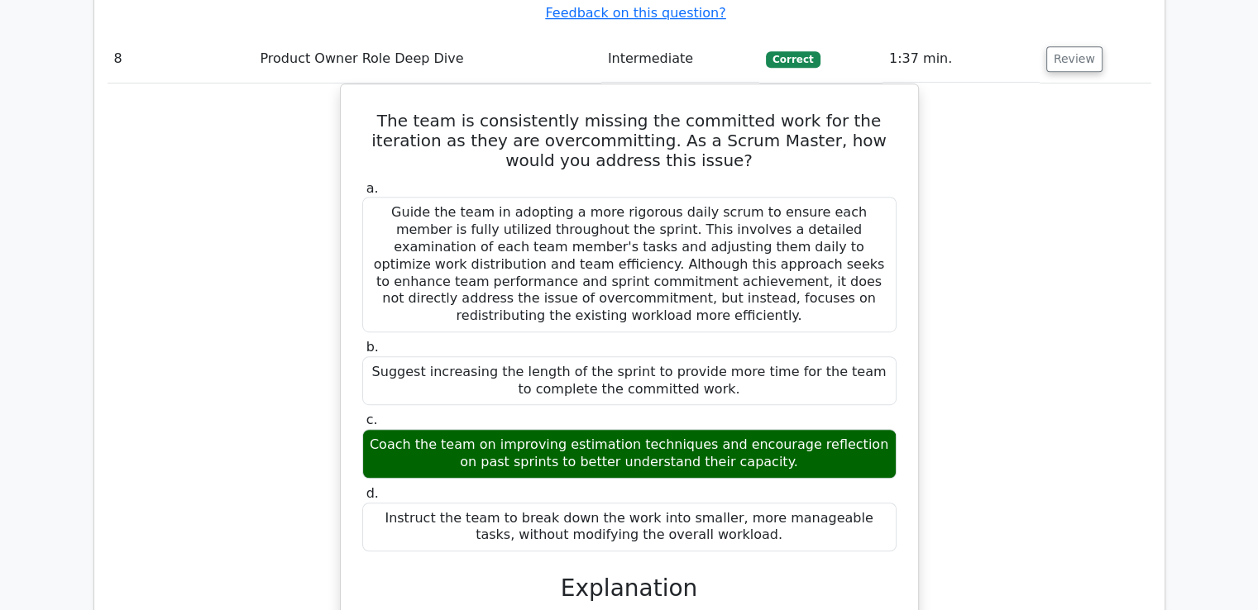
scroll to position [7547, 0]
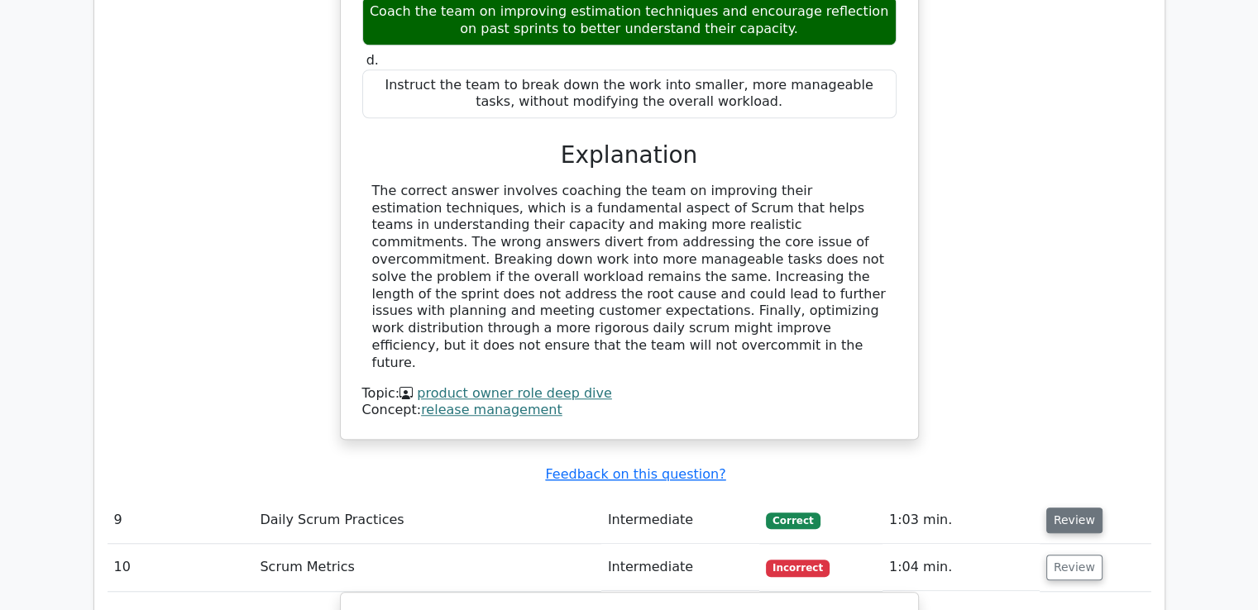
click at [1072, 508] on button "Review" at bounding box center [1074, 521] width 56 height 26
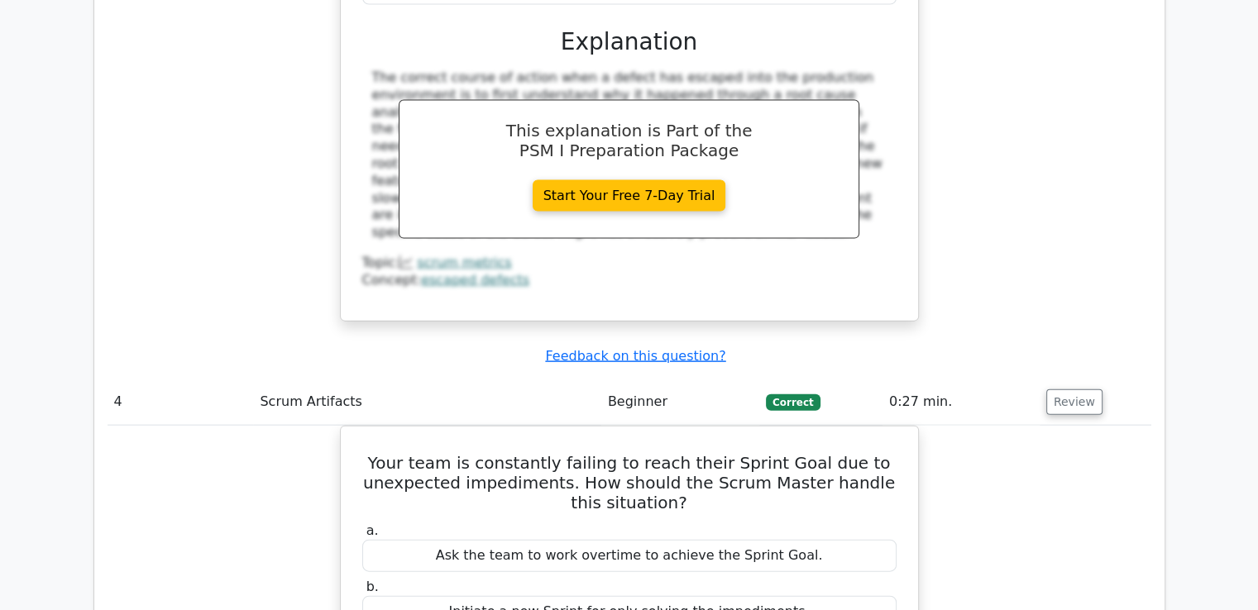
scroll to position [3515, 0]
